Goal: Task Accomplishment & Management: Manage account settings

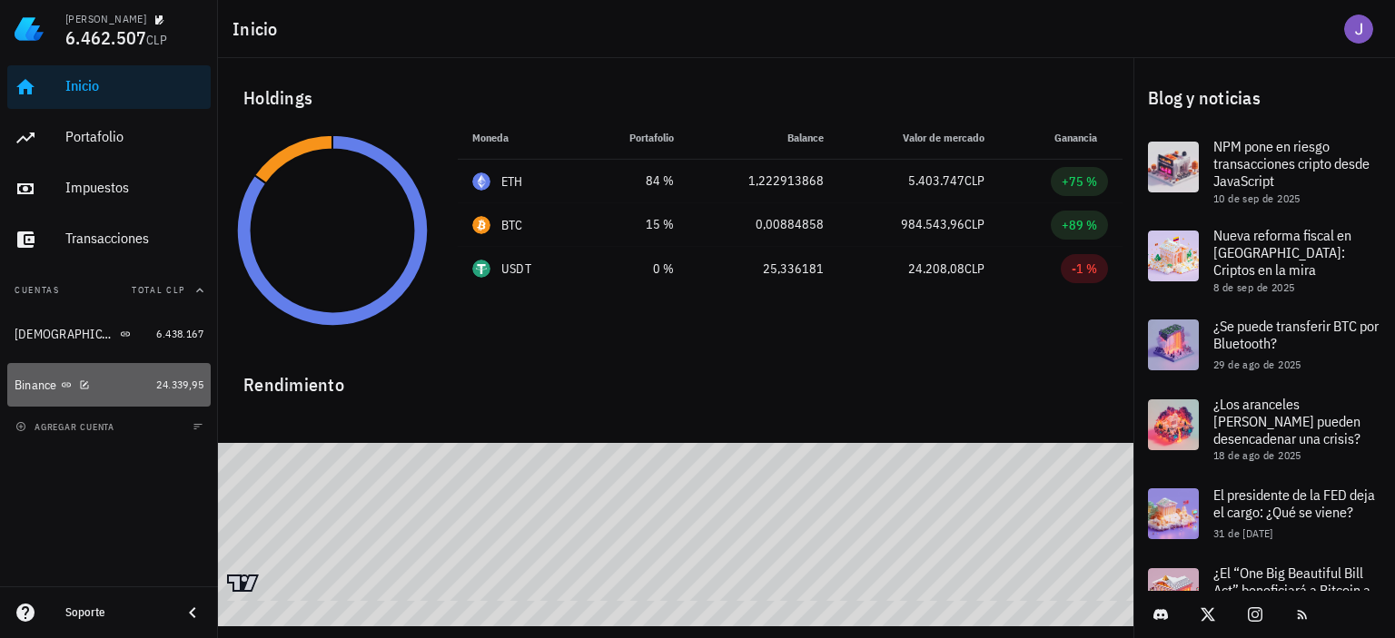
click at [120, 391] on div "Binance" at bounding box center [82, 385] width 134 height 17
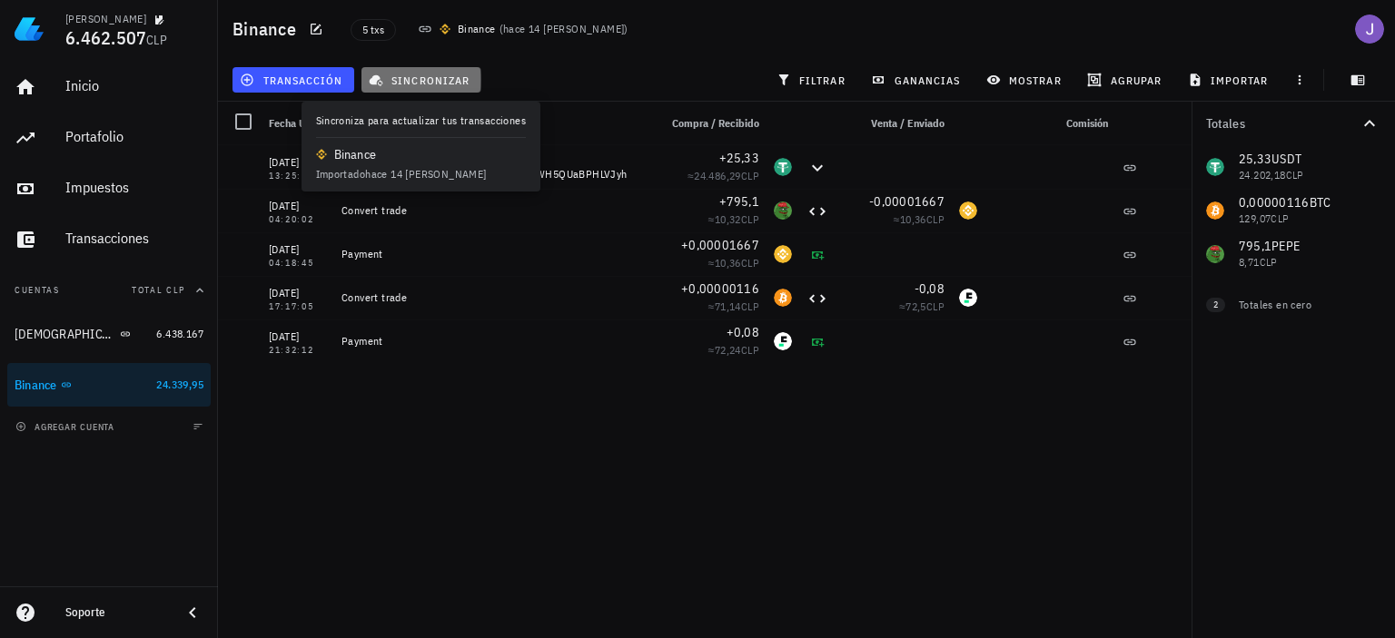
click at [430, 77] on span "sincronizar" at bounding box center [420, 80] width 97 height 15
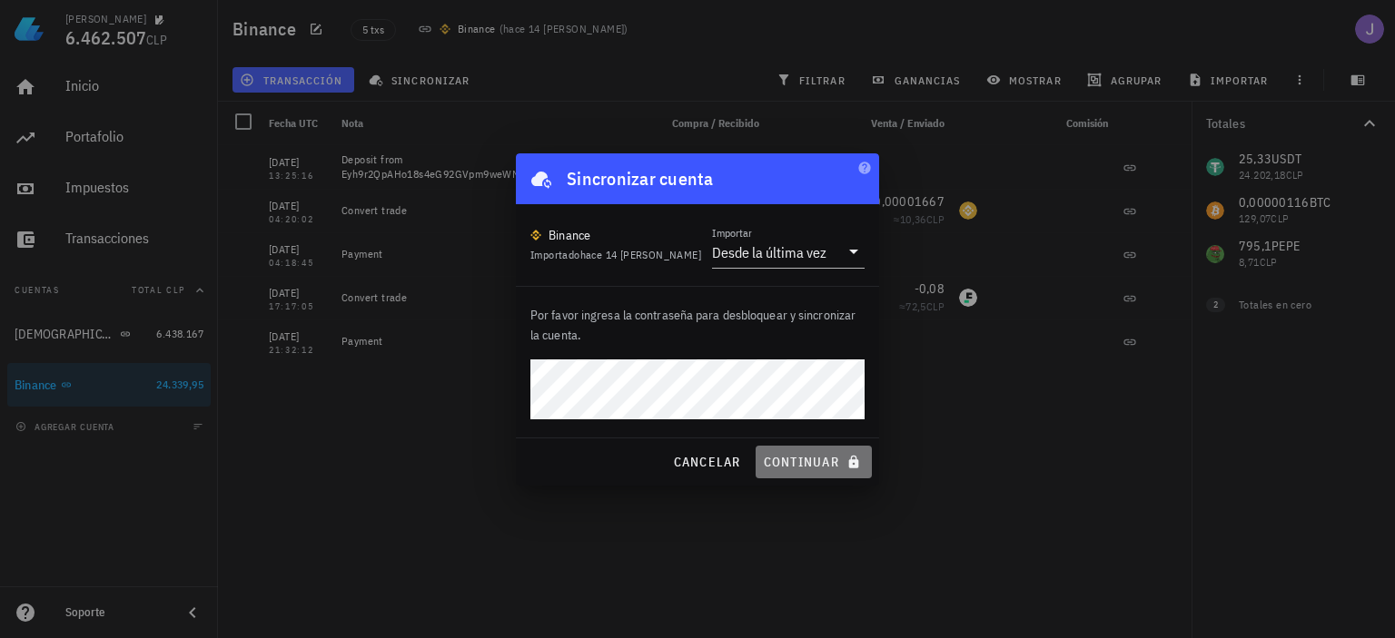
click at [803, 451] on button "continuar" at bounding box center [813, 462] width 116 height 33
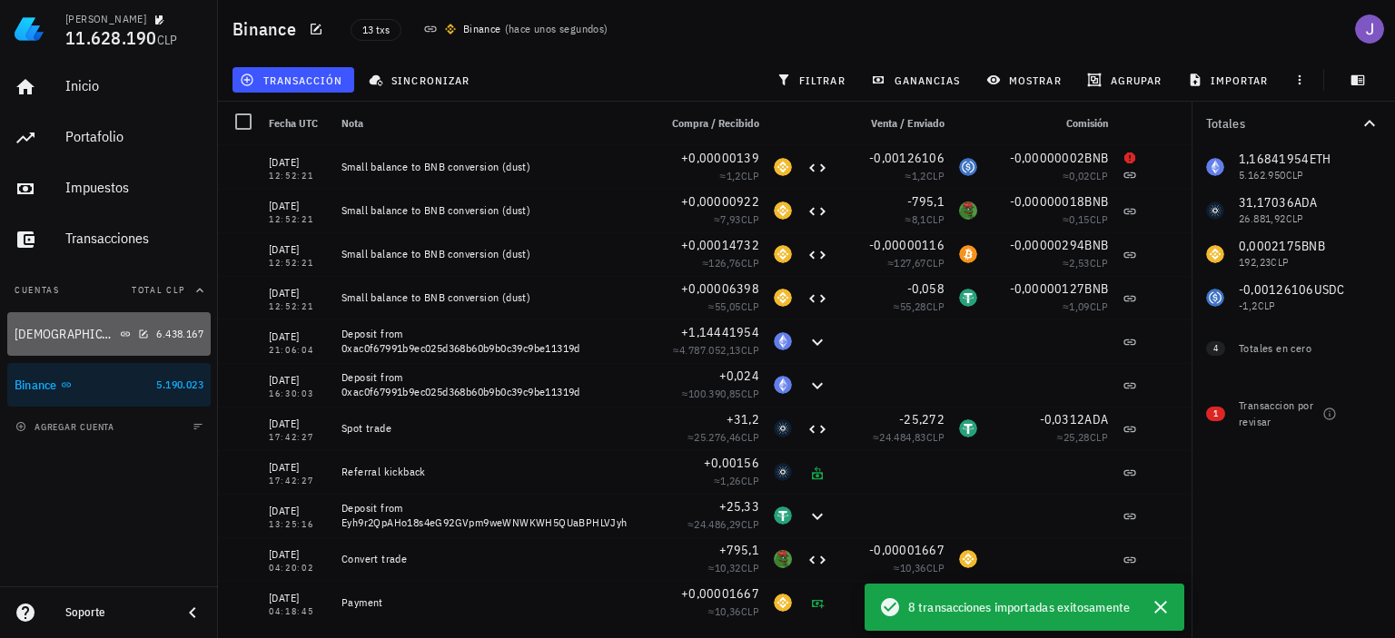
click at [139, 337] on div "[DEMOGRAPHIC_DATA]" at bounding box center [82, 334] width 134 height 17
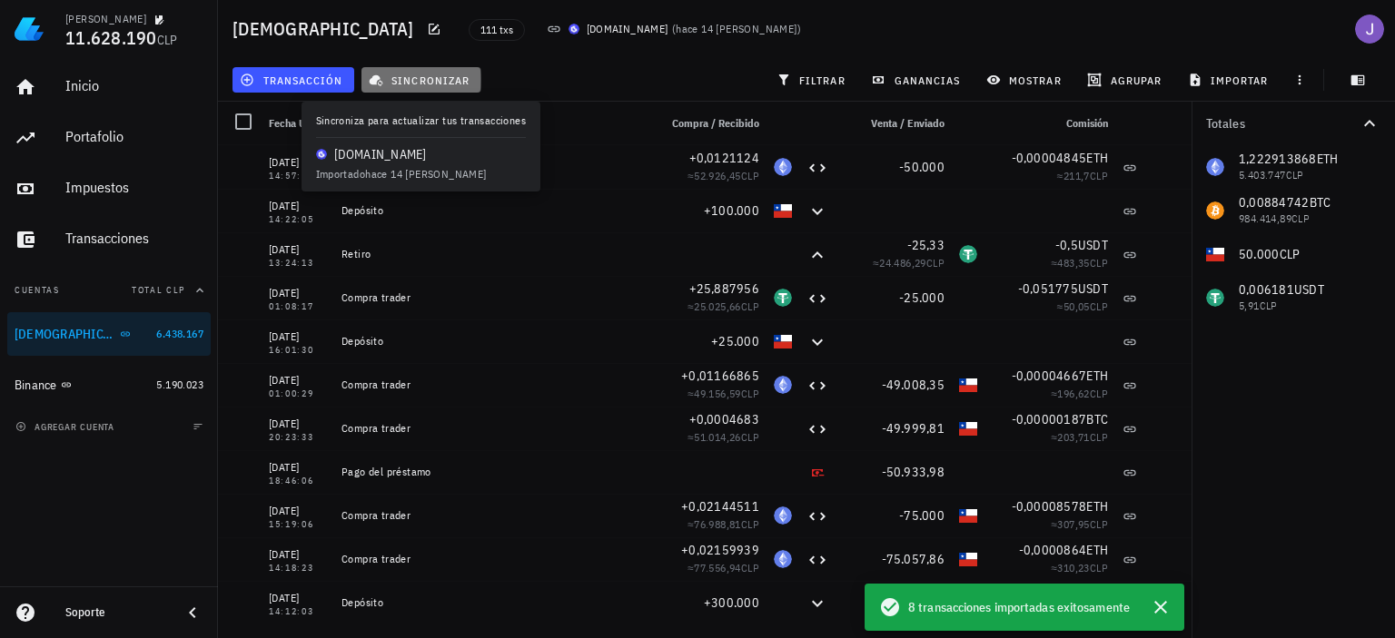
click at [415, 68] on button "sincronizar" at bounding box center [421, 79] width 120 height 25
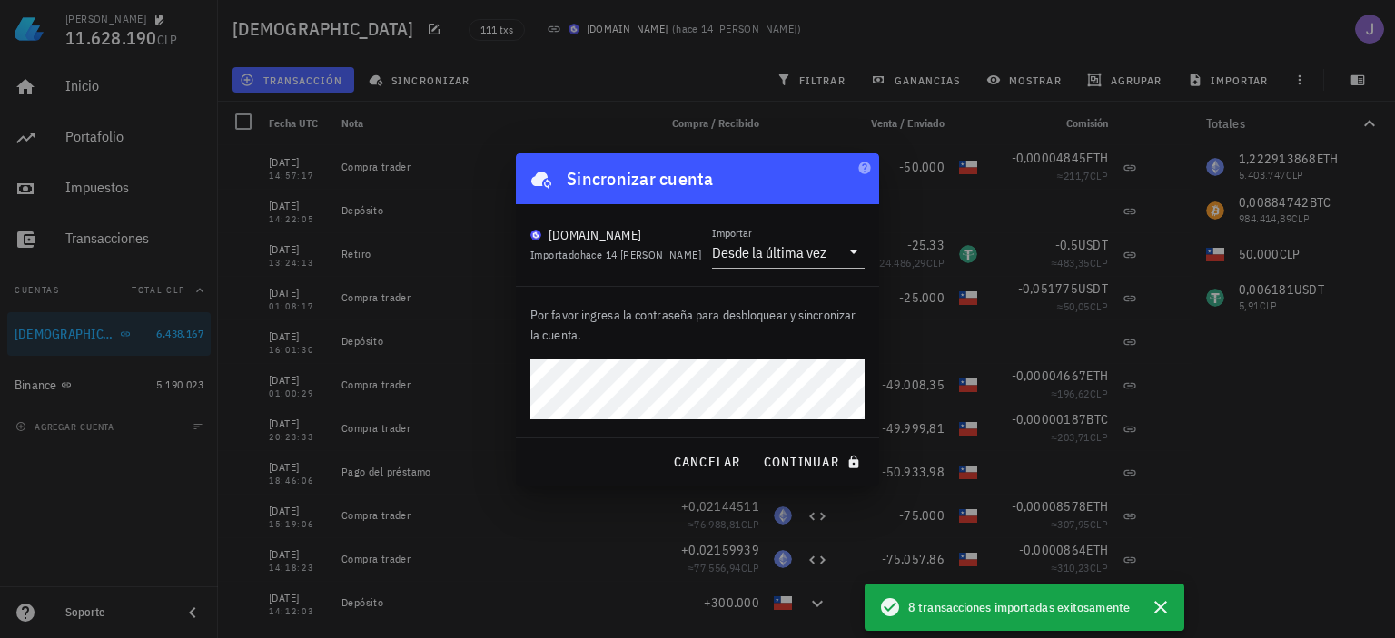
click at [755, 446] on button "continuar" at bounding box center [813, 462] width 116 height 33
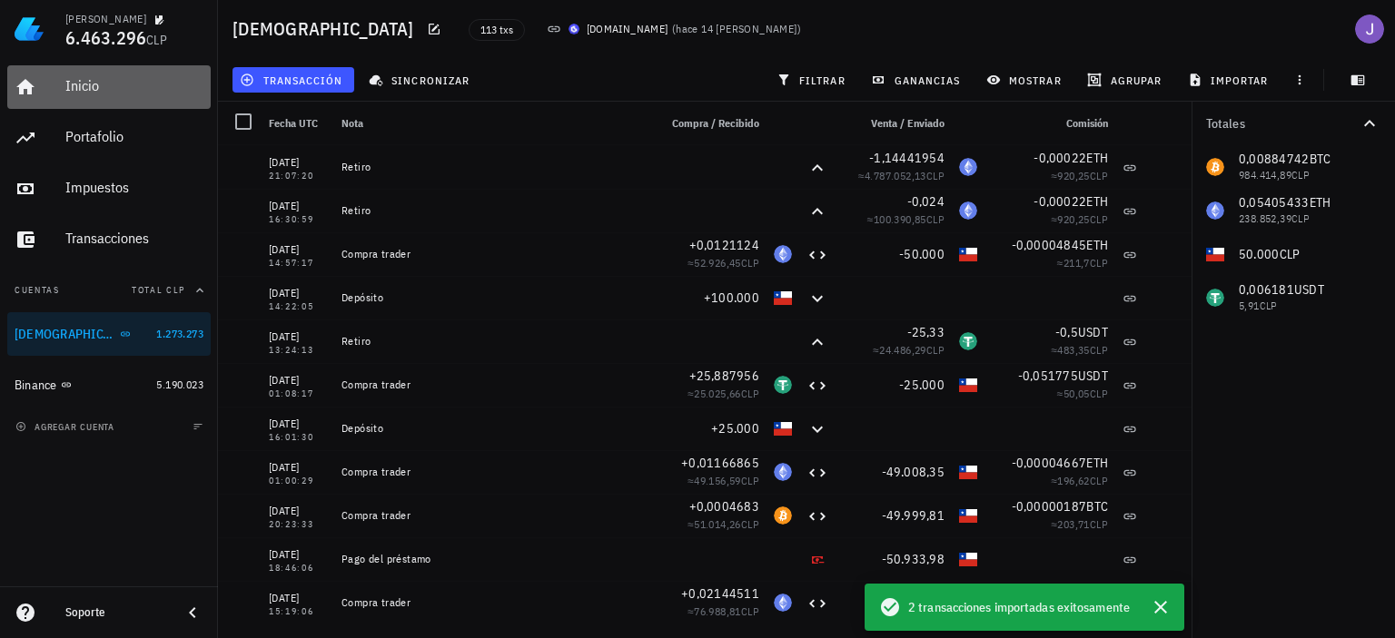
click at [78, 94] on div "Inicio" at bounding box center [134, 86] width 138 height 41
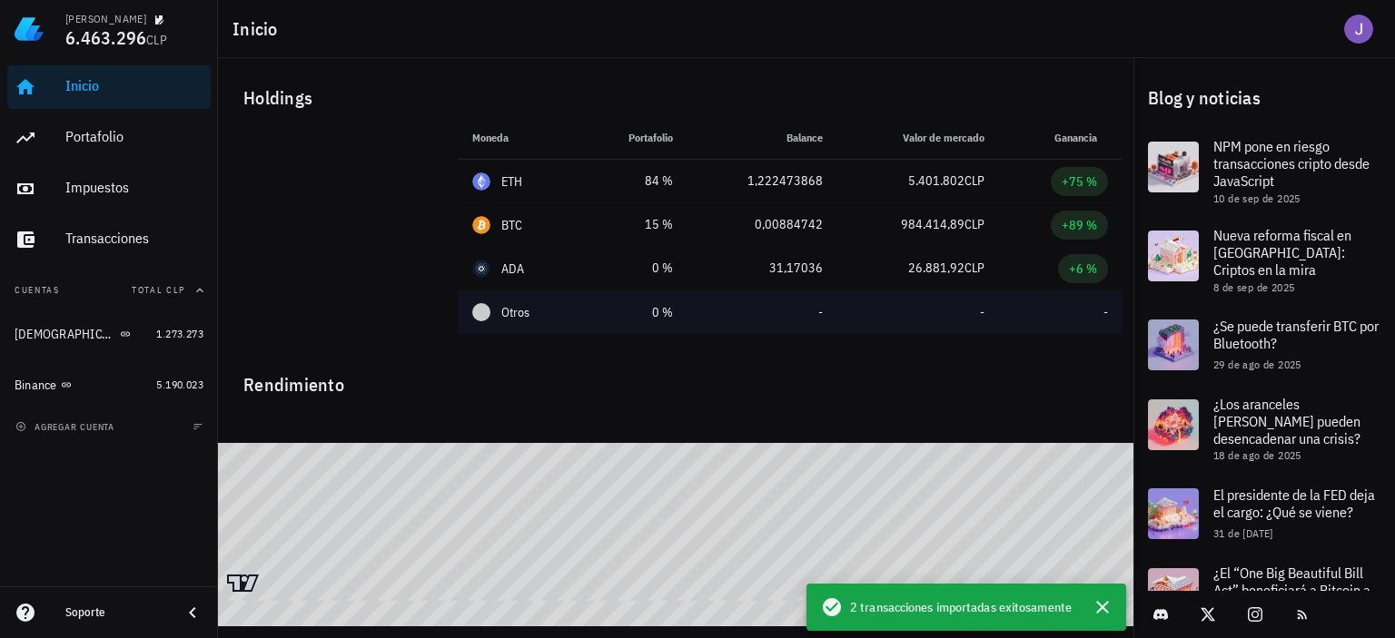
click at [513, 314] on span "Otros" at bounding box center [515, 312] width 28 height 19
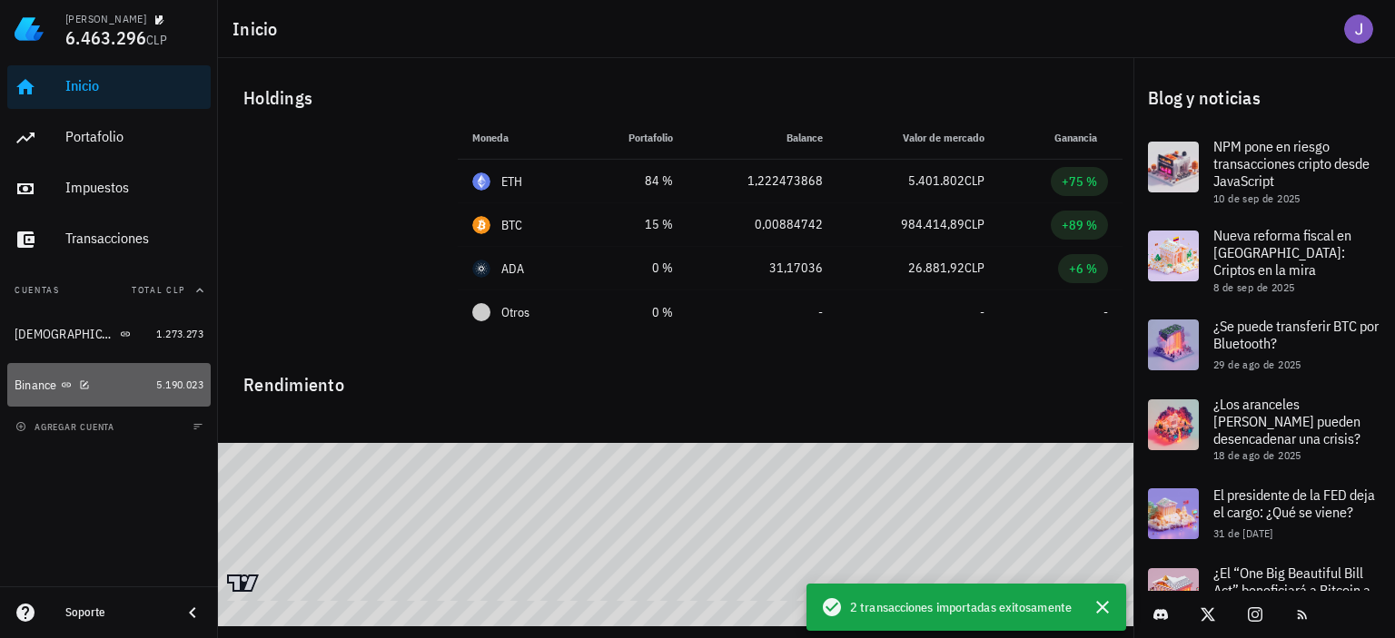
click at [33, 384] on div "Binance" at bounding box center [36, 385] width 43 height 15
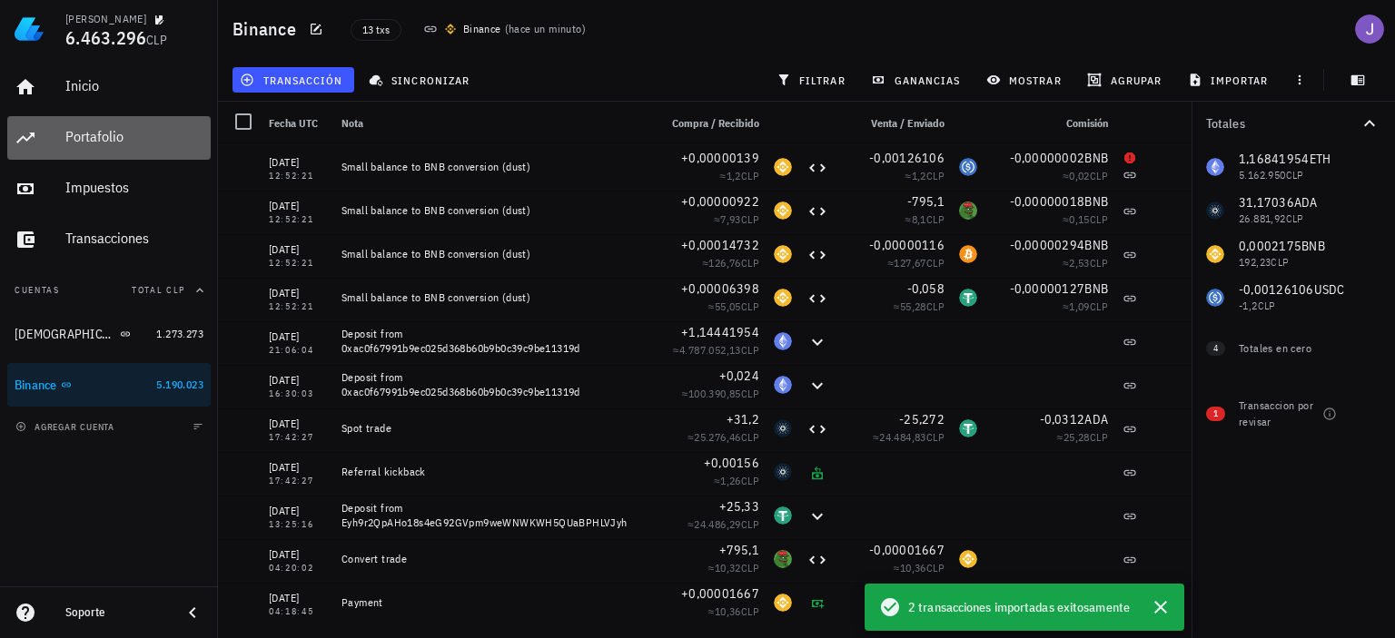
click at [89, 130] on div "Portafolio" at bounding box center [134, 136] width 138 height 17
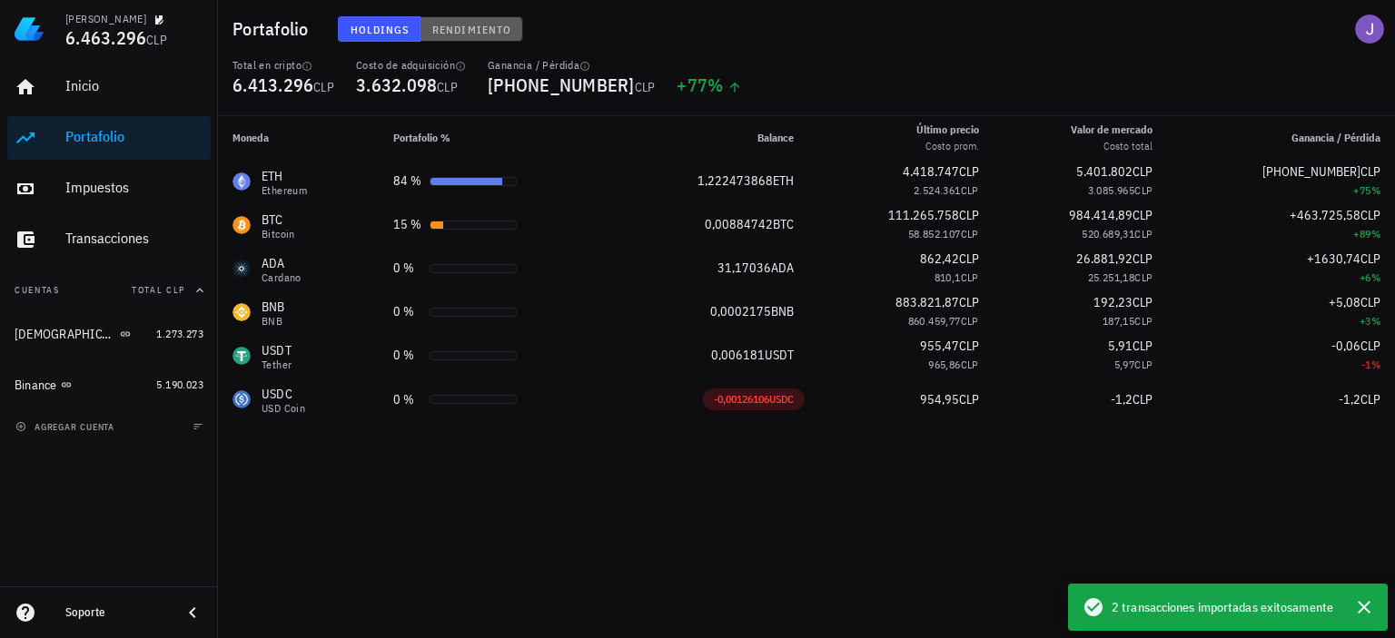
click at [454, 35] on button "Rendimiento" at bounding box center [471, 28] width 103 height 25
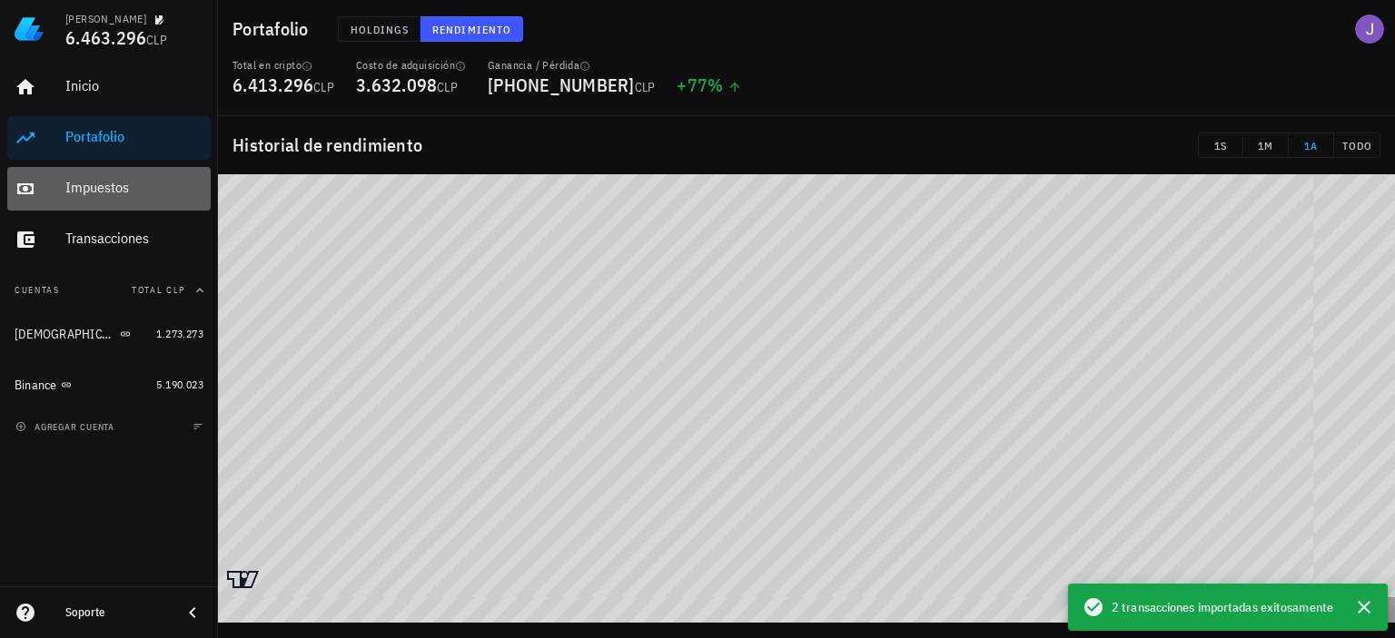
click at [105, 198] on div "Impuestos" at bounding box center [134, 188] width 138 height 41
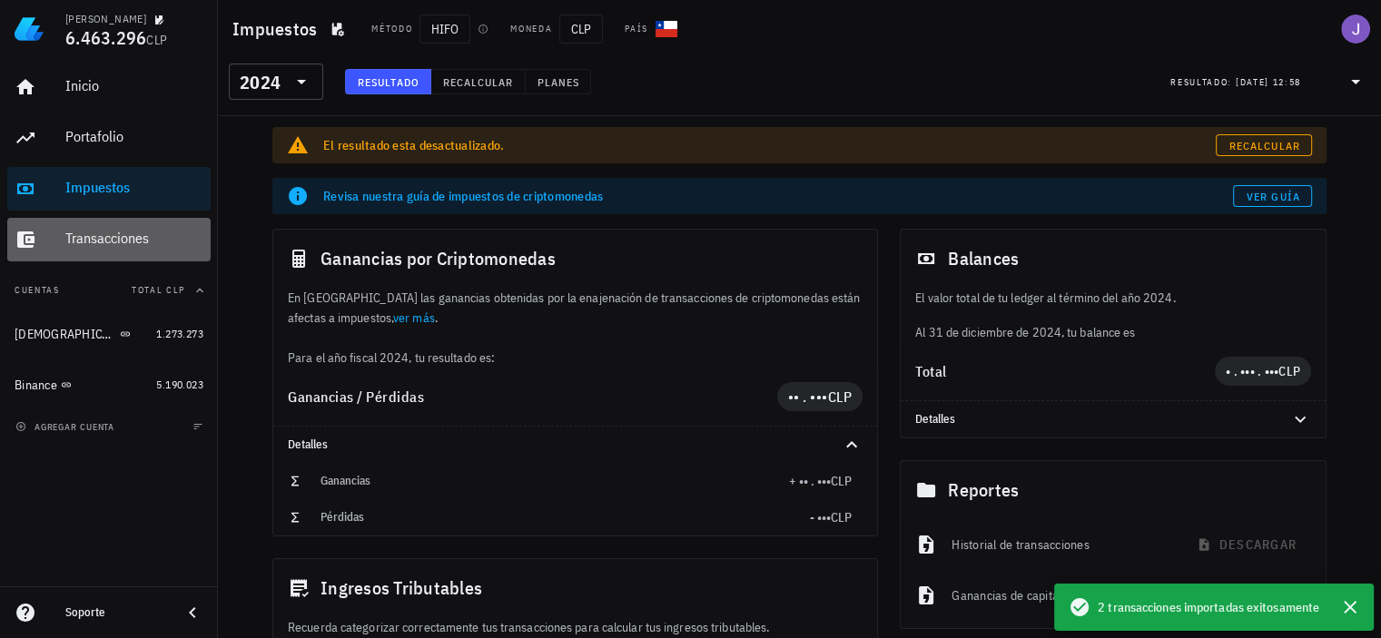
click at [124, 229] on div "Transacciones" at bounding box center [134, 239] width 138 height 41
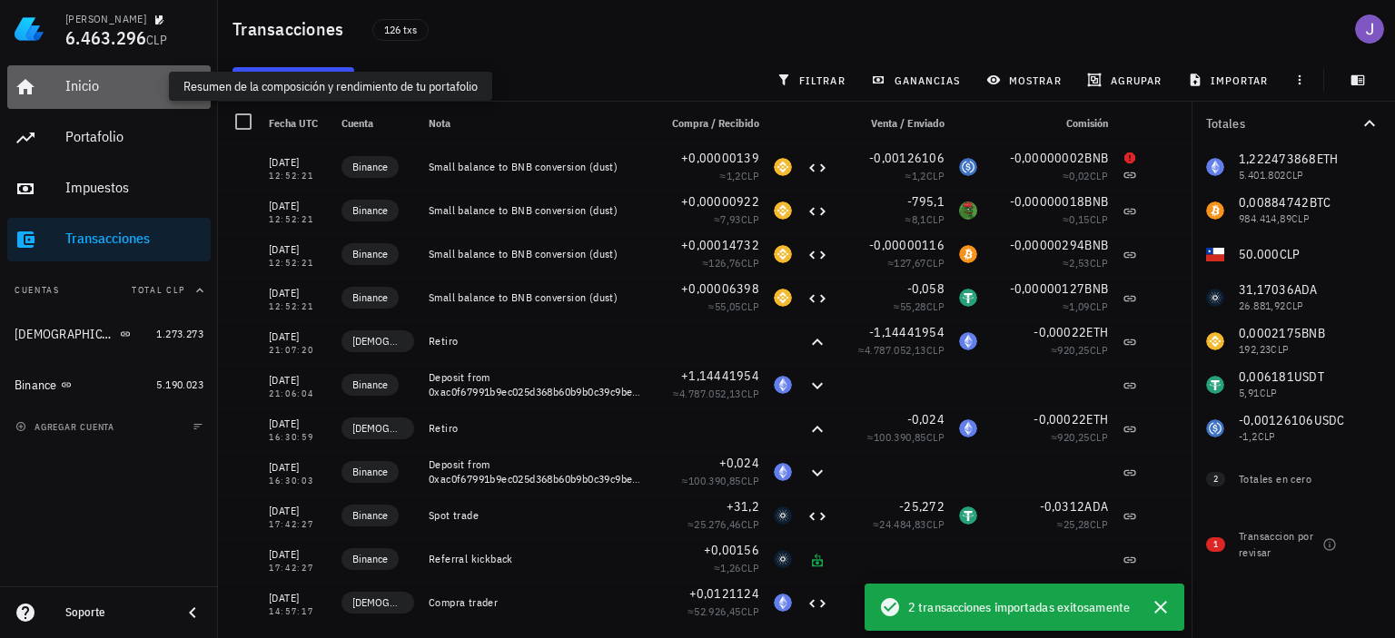
click at [80, 83] on div "Inicio" at bounding box center [134, 85] width 138 height 17
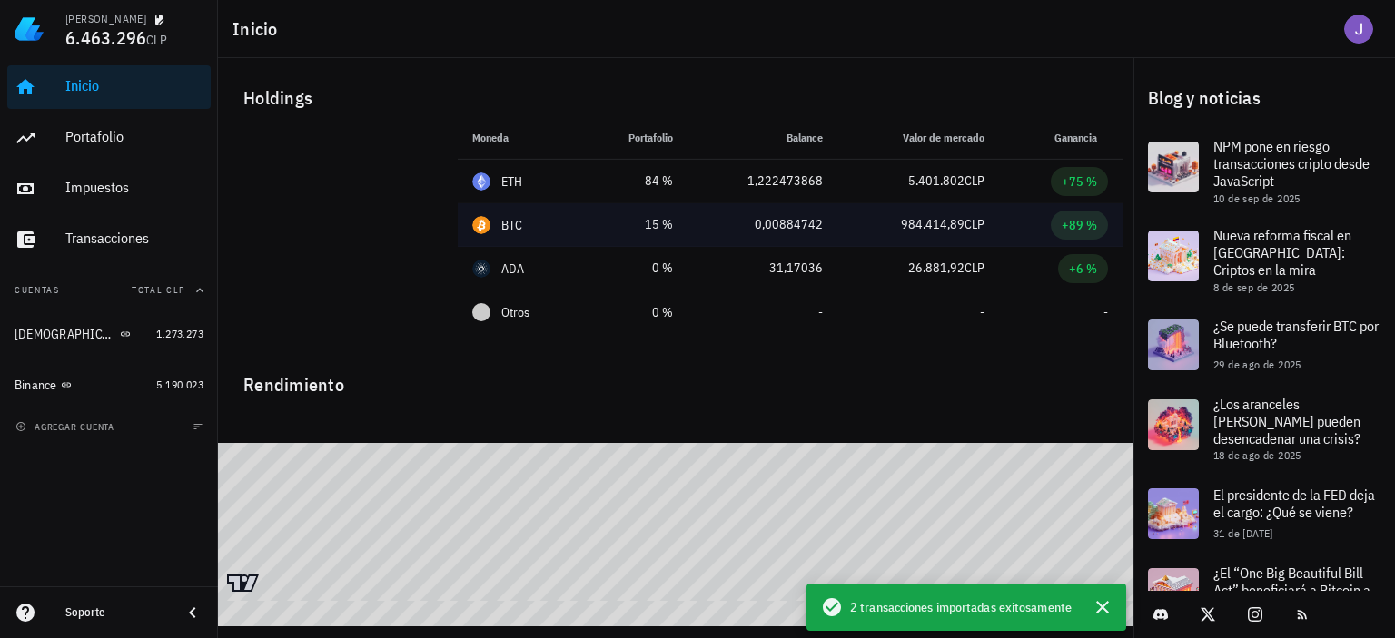
click at [550, 224] on div "BTC" at bounding box center [519, 225] width 94 height 18
